Goal: Information Seeking & Learning: Find specific fact

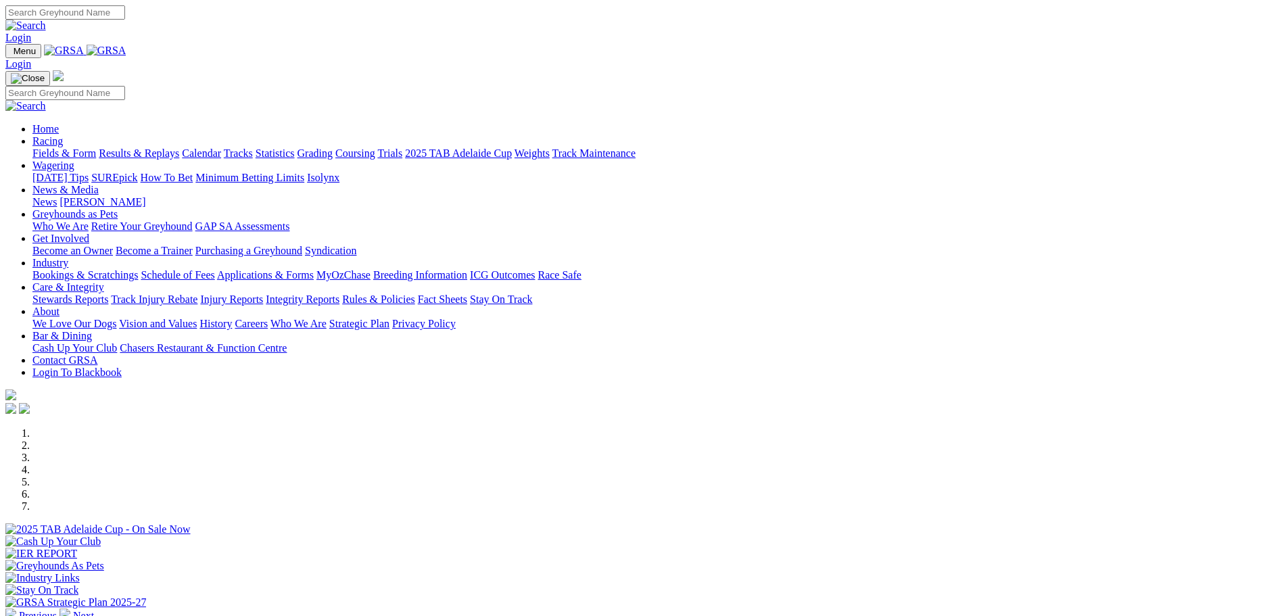
click at [125, 12] on input "Search" at bounding box center [65, 12] width 120 height 14
type input "[GEOGRAPHIC_DATA]"
click at [46, 20] on img at bounding box center [25, 26] width 41 height 12
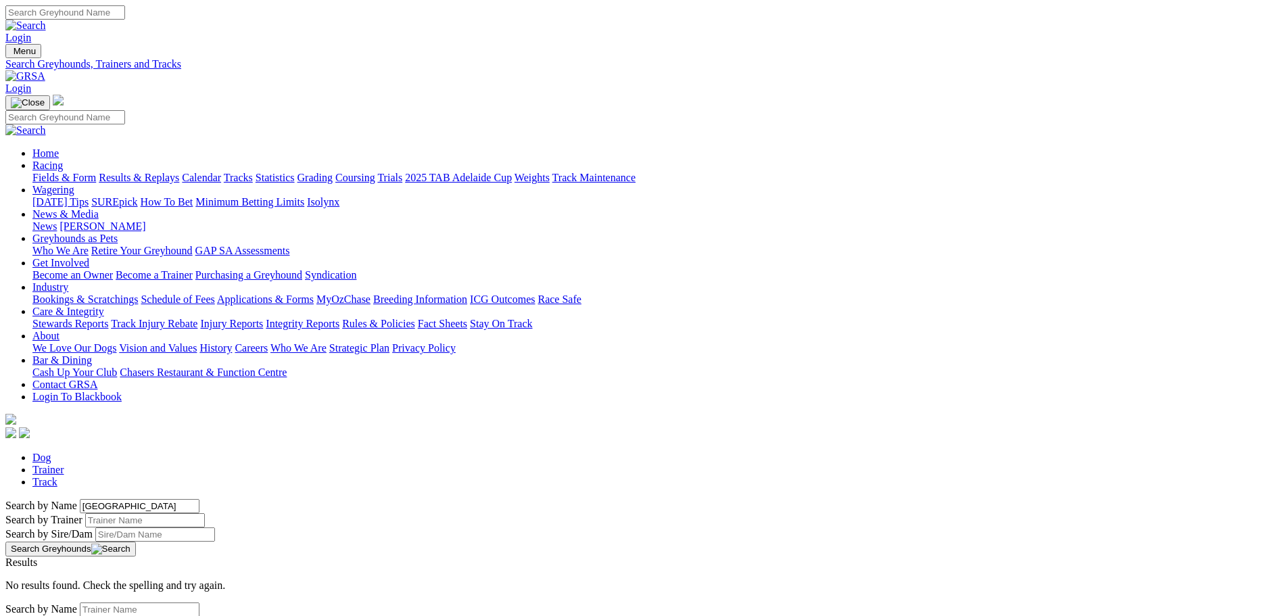
click at [205, 513] on input "Search by Trainer name" at bounding box center [145, 520] width 120 height 14
type input "[PERSON_NAME]"
click at [215, 527] on input "Search by Sire/Dam name" at bounding box center [155, 534] width 120 height 14
click at [136, 542] on button "Search Greyhounds" at bounding box center [70, 549] width 130 height 15
drag, startPoint x: 254, startPoint y: 318, endPoint x: 216, endPoint y: 315, distance: 38.0
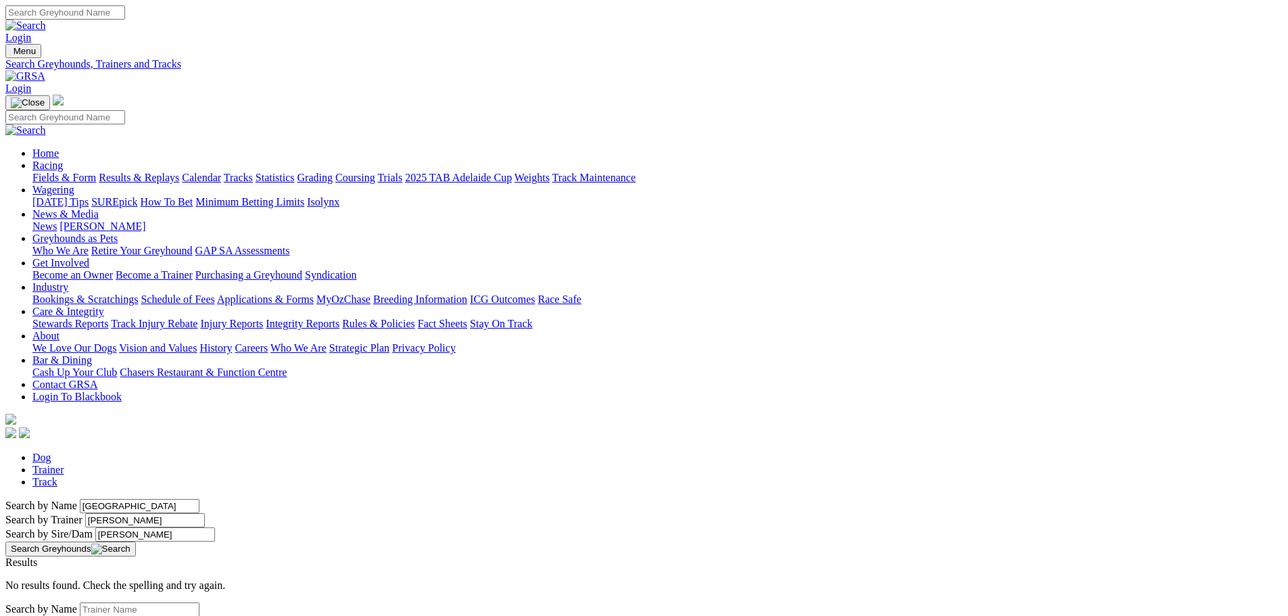
click at [216, 499] on div "Search by Name [GEOGRAPHIC_DATA] Search by Trainer [PERSON_NAME] Search by Sire…" at bounding box center [643, 527] width 1277 height 57
type input "Blarney Miss"
click at [136, 542] on button "Search Greyhounds" at bounding box center [70, 549] width 130 height 15
drag, startPoint x: 242, startPoint y: 270, endPoint x: 224, endPoint y: 266, distance: 17.9
click at [205, 513] on input "[PERSON_NAME]" at bounding box center [145, 520] width 120 height 14
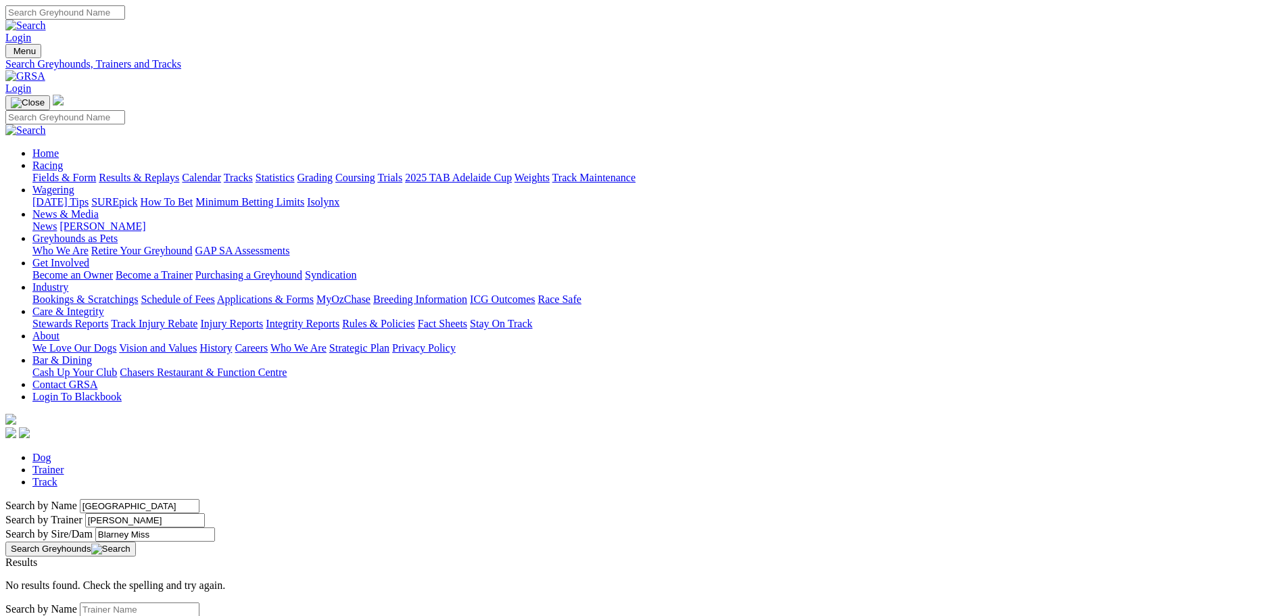
click at [136, 542] on button "Search Greyhounds" at bounding box center [70, 549] width 130 height 15
drag, startPoint x: 241, startPoint y: 270, endPoint x: 213, endPoint y: 268, distance: 27.8
click at [213, 499] on div "Search by Name [GEOGRAPHIC_DATA] Search by Trainer [PERSON_NAME] Search by Sire…" at bounding box center [643, 527] width 1277 height 57
type input "[PERSON_NAME]"
click at [215, 527] on input "Blarney Miss" at bounding box center [155, 534] width 120 height 14
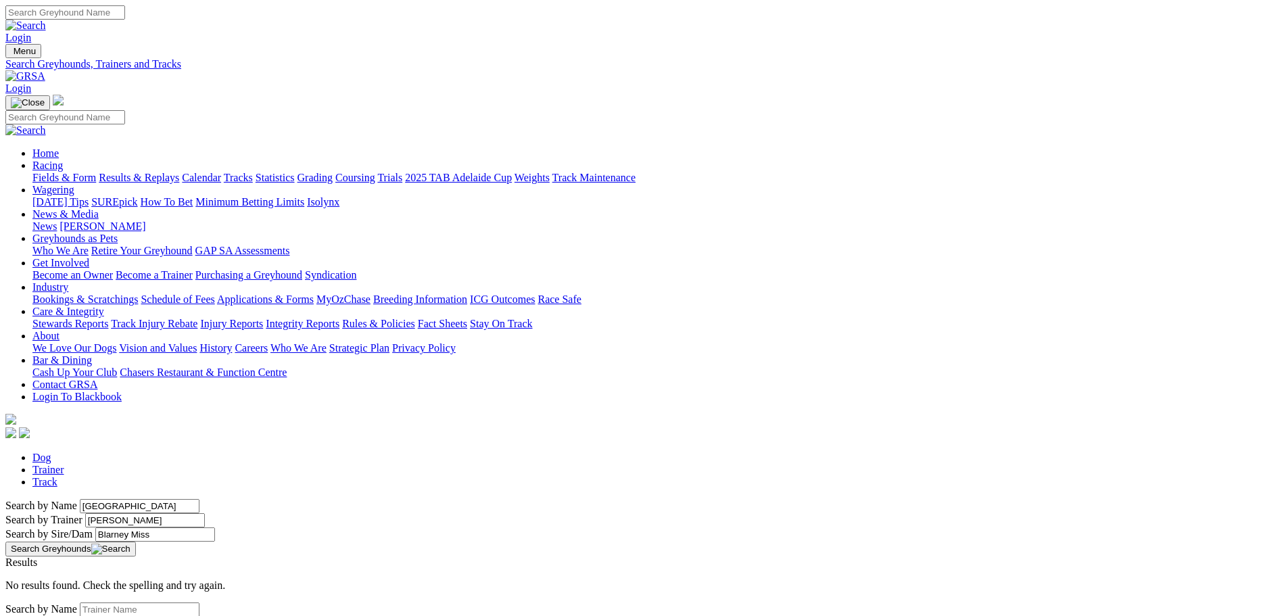
drag, startPoint x: 277, startPoint y: 316, endPoint x: 212, endPoint y: 306, distance: 65.8
click at [212, 499] on div "Search by Name [GEOGRAPHIC_DATA] Search by Trainer [PERSON_NAME] Search by Sire…" at bounding box center [643, 527] width 1277 height 57
click at [205, 513] on input "[PERSON_NAME]" at bounding box center [145, 520] width 120 height 14
type input "[PERSON_NAME]"
click at [64, 464] on link "Trainer" at bounding box center [48, 469] width 32 height 11
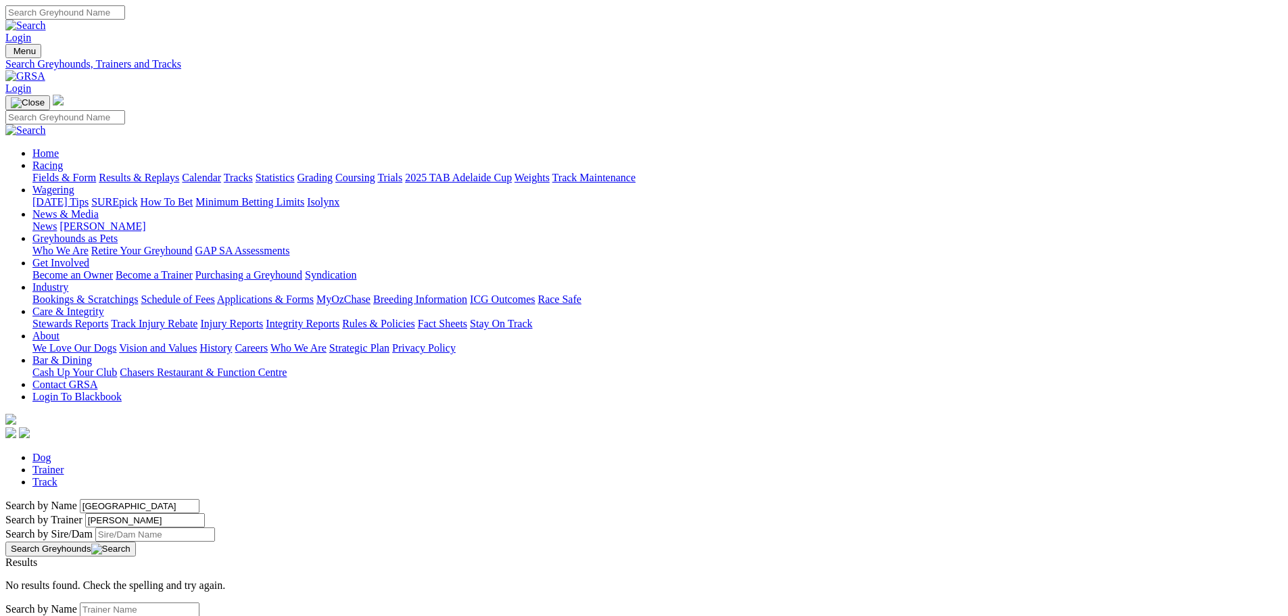
click at [199, 602] on input "Search by Trainer Name" at bounding box center [140, 609] width 120 height 14
type input "[PERSON_NAME]"
click at [212, 615] on input "Search by Trainer Location" at bounding box center [152, 624] width 120 height 14
type input "[GEOGRAPHIC_DATA]"
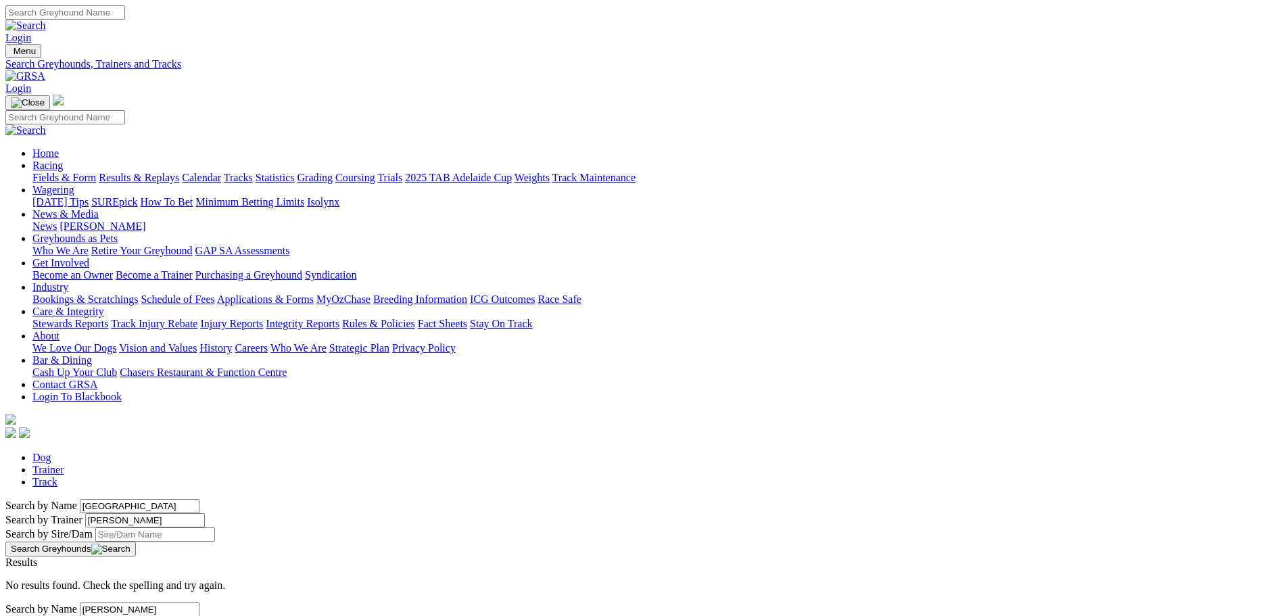
type input "[GEOGRAPHIC_DATA]"
click at [57, 476] on link "Track" at bounding box center [44, 481] width 25 height 11
click at [45, 70] on img at bounding box center [25, 76] width 40 height 12
